Goal: Task Accomplishment & Management: Use online tool/utility

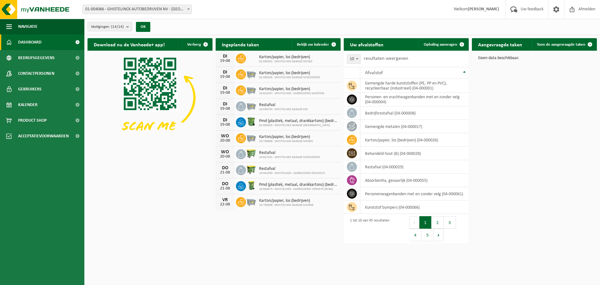
click at [187, 8] on span at bounding box center [188, 9] width 6 height 8
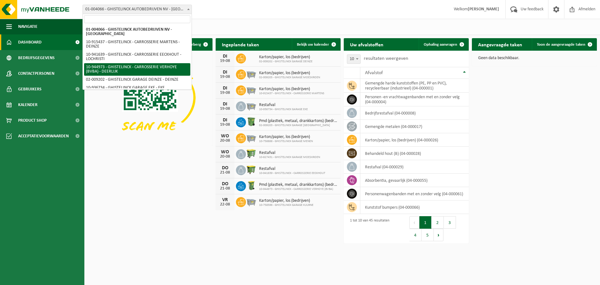
select select "140991"
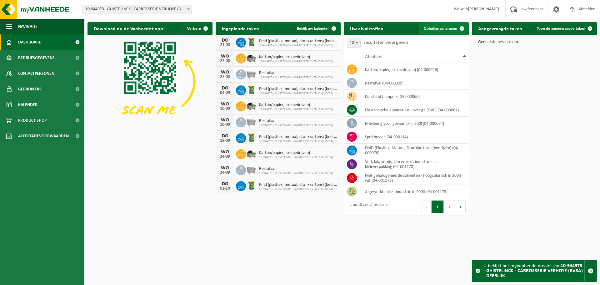
click at [450, 28] on span "Ophaling aanvragen" at bounding box center [440, 29] width 33 height 4
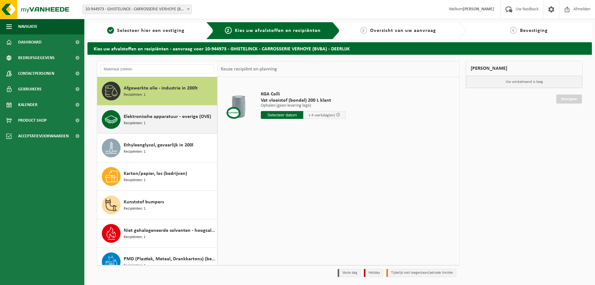
click at [168, 123] on div "Elektronische apparatuur - overige (OVE) Recipiënten: 1" at bounding box center [170, 119] width 92 height 19
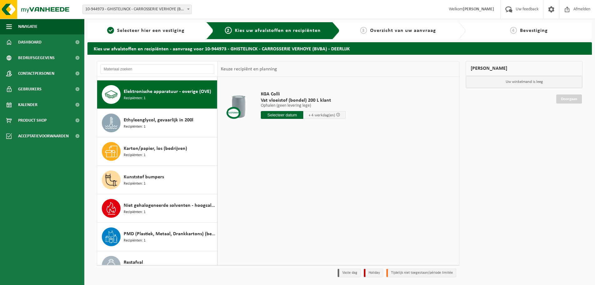
scroll to position [28, 0]
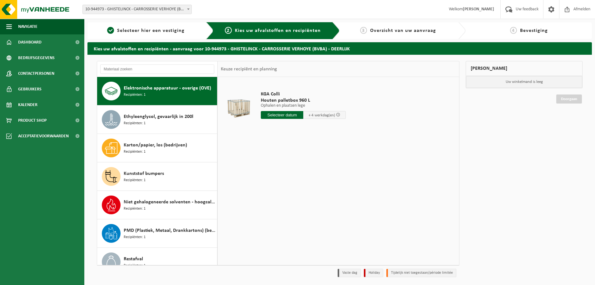
click at [295, 116] on input "text" at bounding box center [282, 115] width 43 height 8
click at [291, 182] on div "20" at bounding box center [288, 180] width 11 height 10
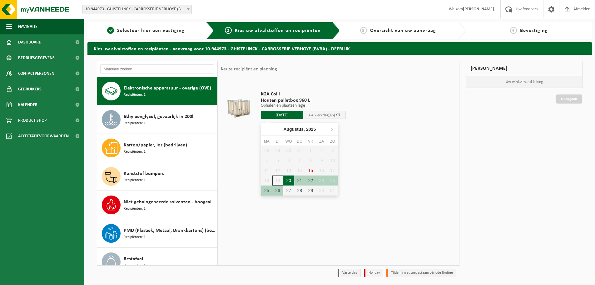
type input "Van 2025-08-20"
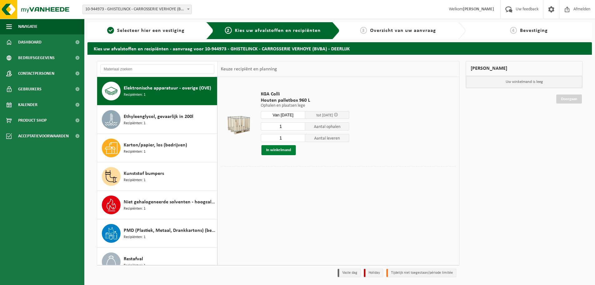
click at [285, 151] on button "In winkelmand" at bounding box center [279, 150] width 34 height 10
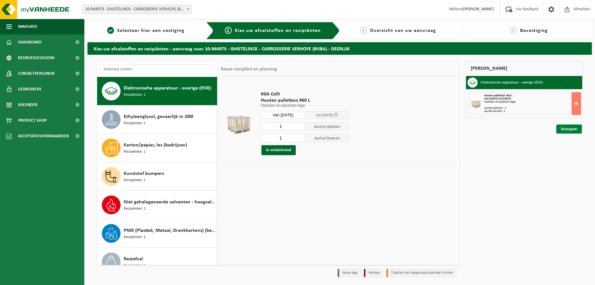
click at [569, 128] on link "Doorgaan" at bounding box center [570, 128] width 26 height 9
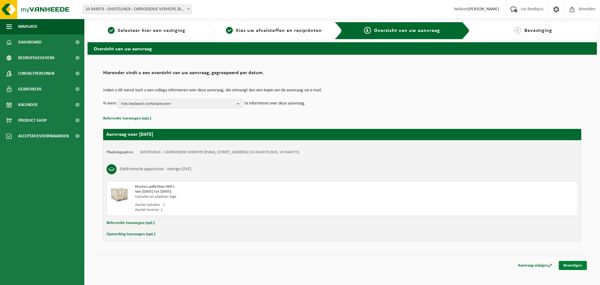
click at [573, 266] on link "Bevestigen" at bounding box center [573, 265] width 28 height 9
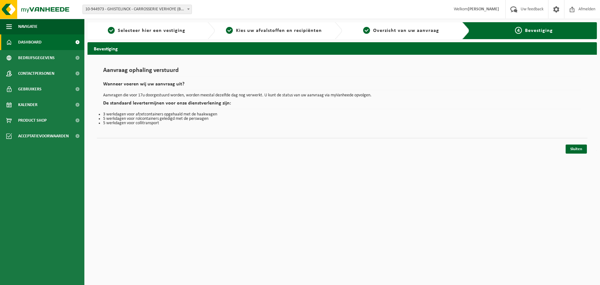
click at [36, 45] on span "Dashboard" at bounding box center [29, 42] width 23 height 16
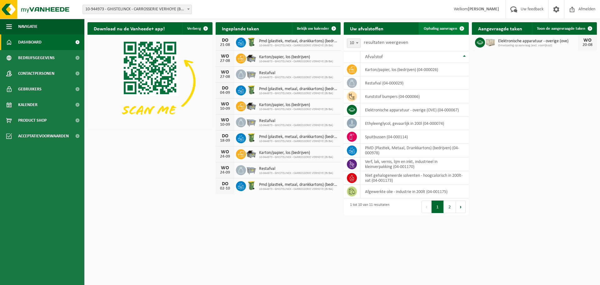
click at [461, 28] on span at bounding box center [462, 28] width 13 height 13
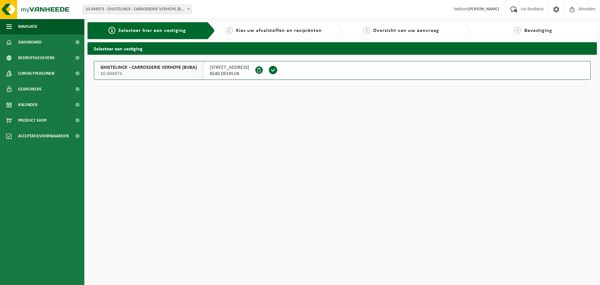
click at [162, 67] on span "GHISTELINCK - CARROSSERIE VERHOYE (BVBA)" at bounding box center [148, 67] width 97 height 6
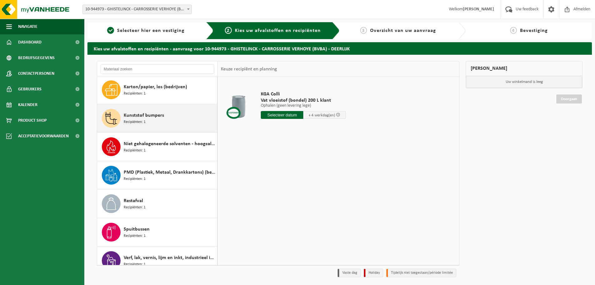
scroll to position [94, 0]
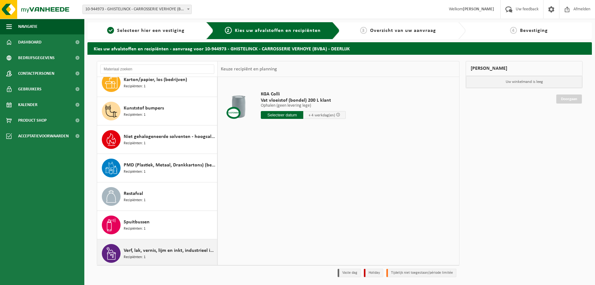
click at [178, 253] on span "Verf, lak, vernis, lijm en inkt, industrieel in kleinverpakking" at bounding box center [170, 251] width 92 height 8
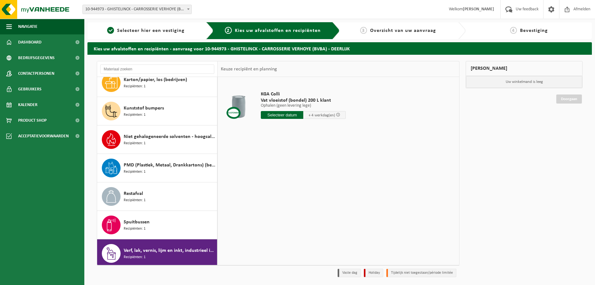
scroll to position [96, 0]
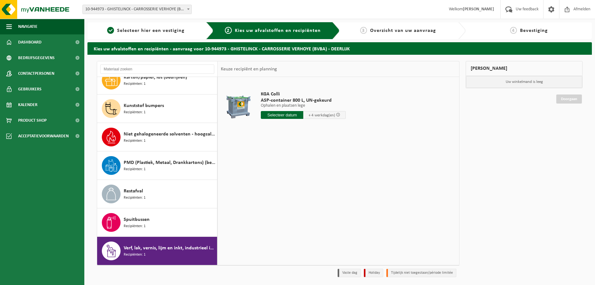
click at [286, 113] on input "text" at bounding box center [282, 115] width 43 height 8
click at [292, 180] on div "20" at bounding box center [288, 180] width 11 height 10
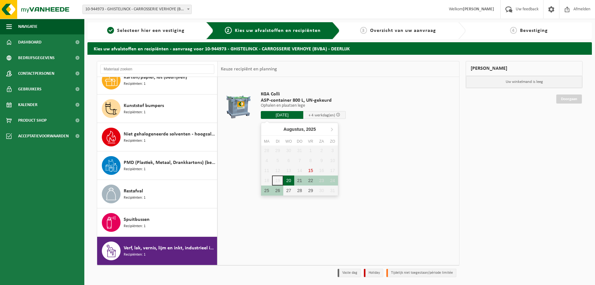
type input "Van 2025-08-20"
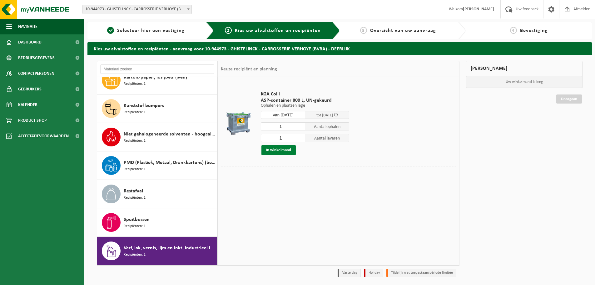
click at [286, 152] on button "In winkelmand" at bounding box center [279, 150] width 34 height 10
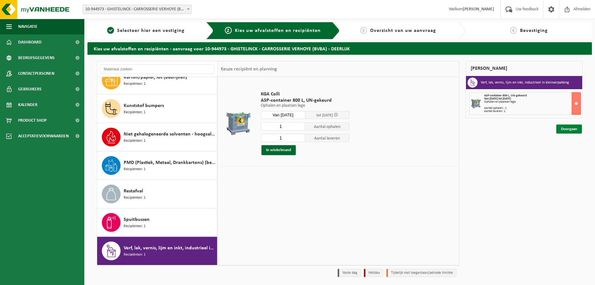
click at [568, 130] on link "Doorgaan" at bounding box center [570, 128] width 26 height 9
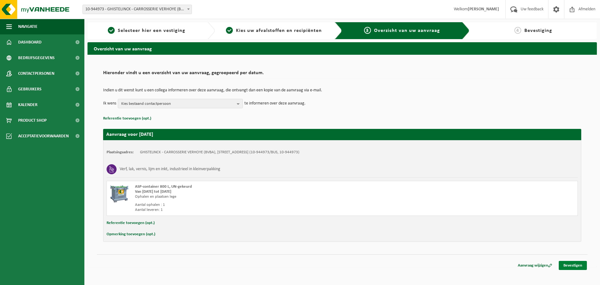
click at [570, 267] on link "Bevestigen" at bounding box center [573, 265] width 28 height 9
